Goal: Task Accomplishment & Management: Use online tool/utility

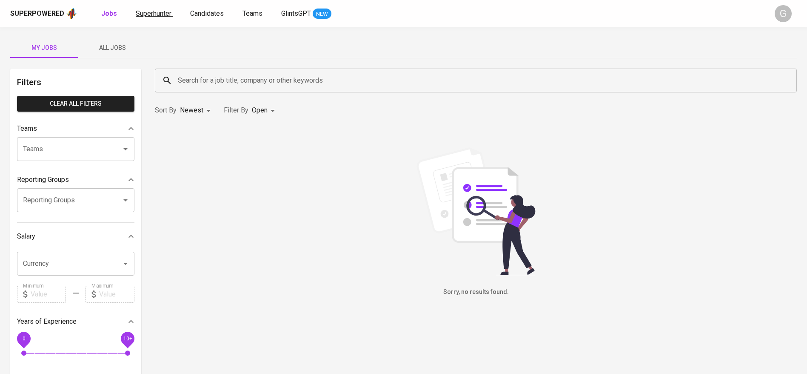
click at [149, 17] on link "Superhunter" at bounding box center [154, 14] width 37 height 11
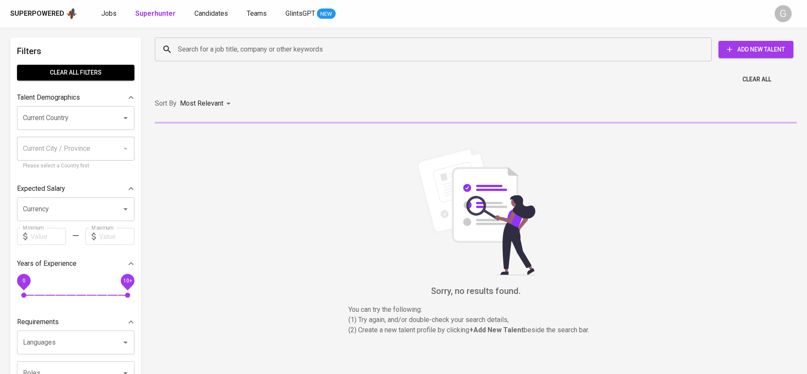
click at [189, 53] on input "Search for a job title, company or other keywords" at bounding box center [436, 49] width 520 height 16
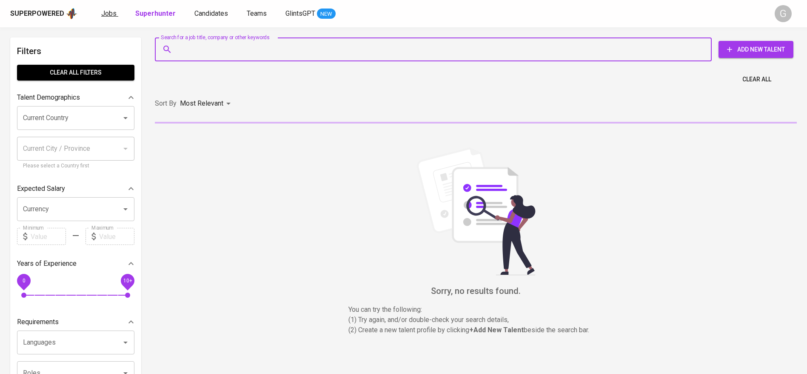
click at [114, 17] on link "Jobs" at bounding box center [109, 14] width 17 height 11
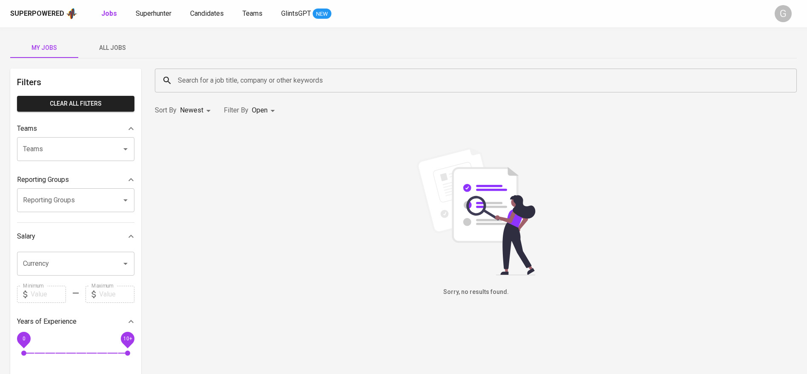
click at [106, 54] on button "All Jobs" at bounding box center [112, 47] width 68 height 20
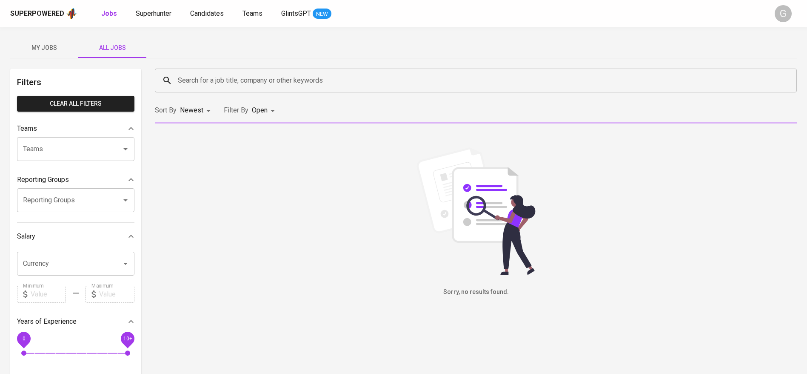
click at [199, 83] on input "Search for a job title, company or other keywords" at bounding box center [478, 80] width 605 height 16
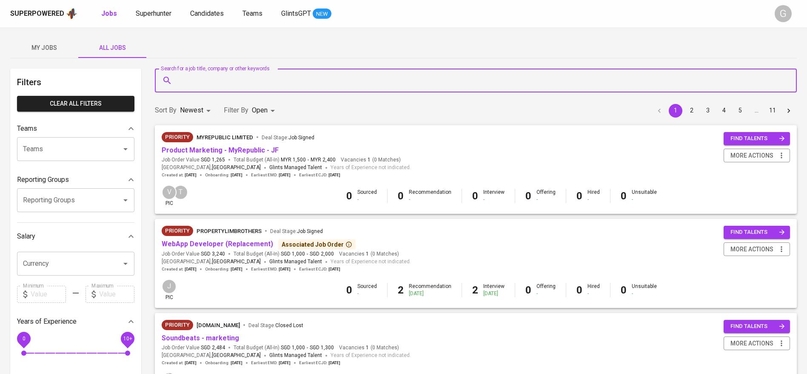
click at [199, 83] on input "Search for a job title, company or other keywords" at bounding box center [478, 80] width 605 height 16
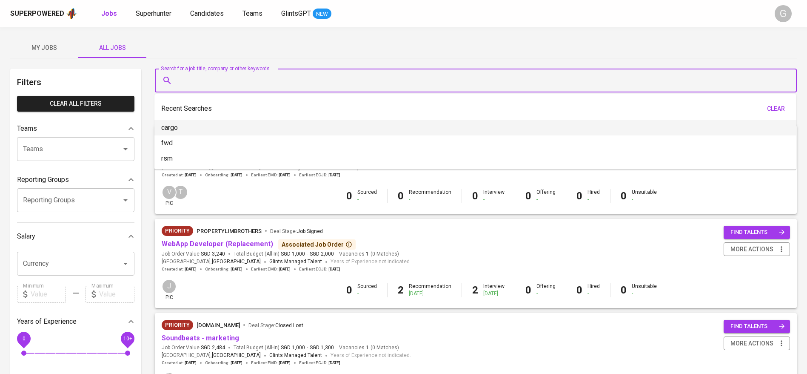
click at [169, 127] on p "cargo" at bounding box center [169, 128] width 17 height 10
type input "cargo"
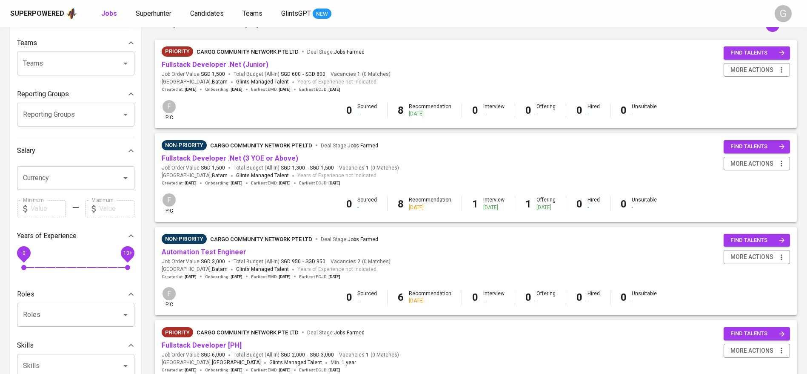
scroll to position [87, 0]
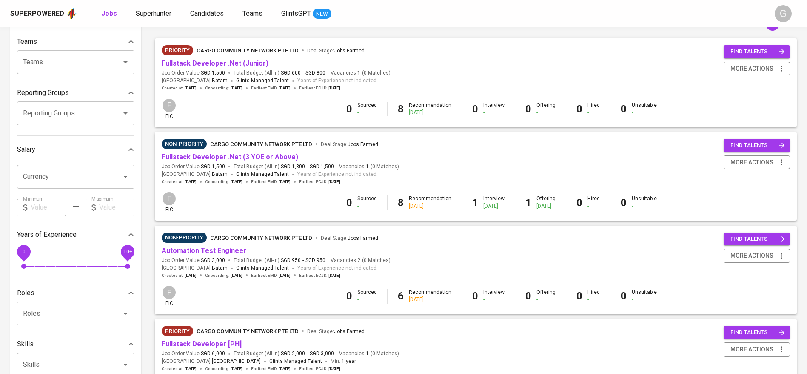
click at [257, 153] on link "Fullstack Developer .Net (3 YOE or Above)" at bounding box center [230, 157] width 137 height 8
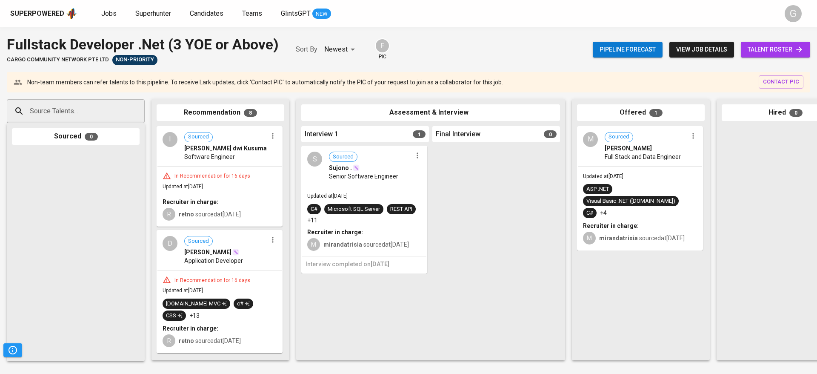
click at [763, 52] on span "talent roster" at bounding box center [776, 49] width 56 height 11
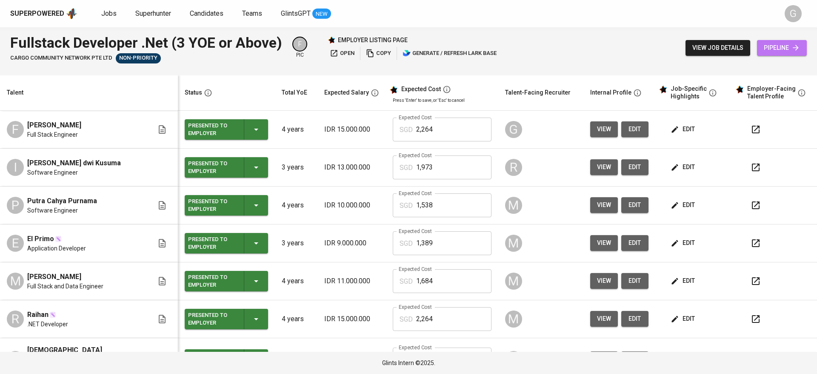
click at [785, 51] on span "pipeline" at bounding box center [782, 48] width 36 height 11
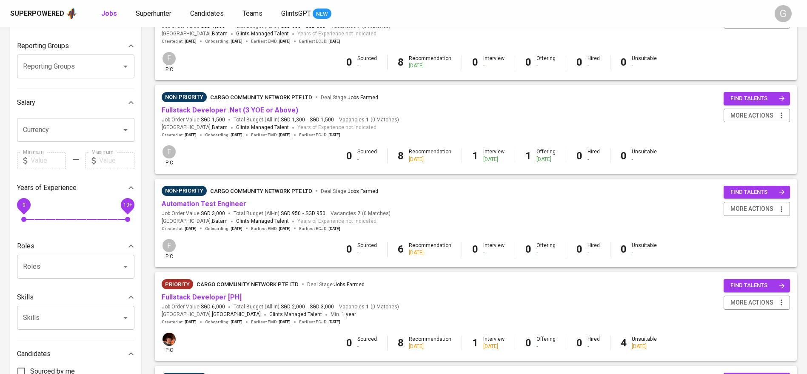
scroll to position [135, 0]
